Goal: Task Accomplishment & Management: Manage account settings

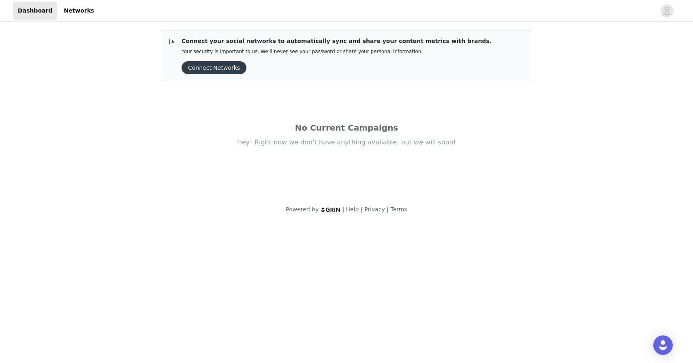
click at [216, 69] on button "Connect Networks" at bounding box center [214, 67] width 65 height 13
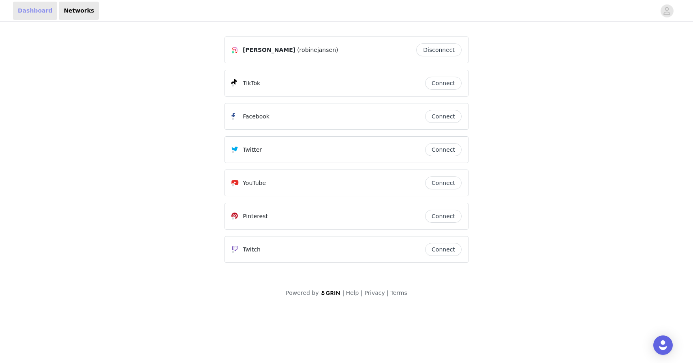
click at [33, 9] on link "Dashboard" at bounding box center [35, 11] width 44 height 18
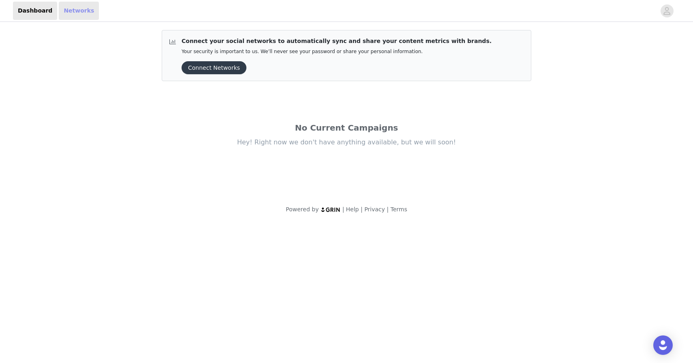
click at [75, 7] on link "Networks" at bounding box center [79, 11] width 40 height 18
